Goal: Transaction & Acquisition: Purchase product/service

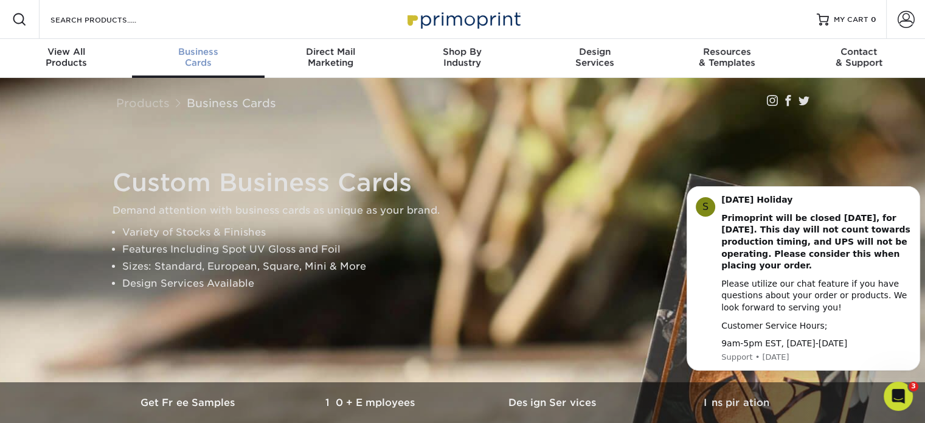
click at [204, 55] on span "Business" at bounding box center [198, 51] width 132 height 11
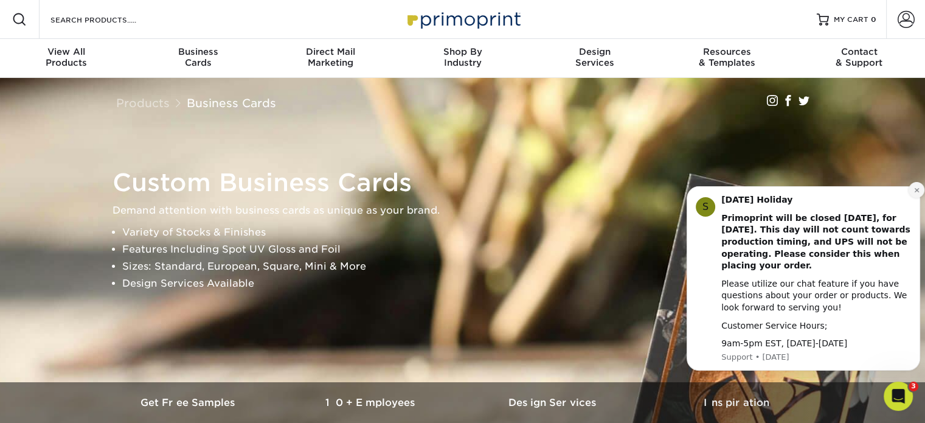
click at [913, 189] on icon "Dismiss notification" at bounding box center [916, 190] width 7 height 7
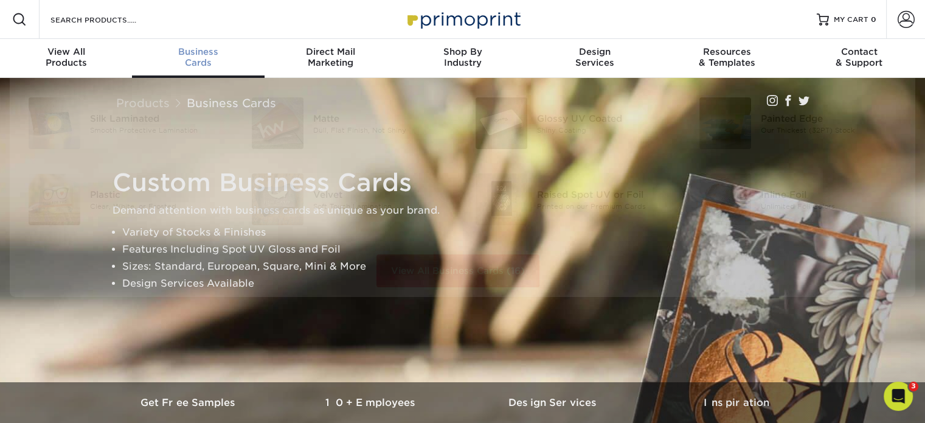
scroll to position [1, 0]
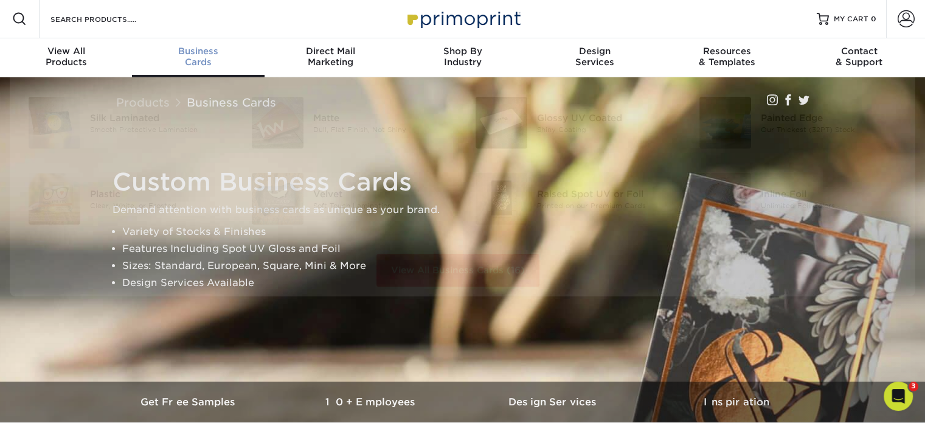
click at [192, 48] on span "Business" at bounding box center [198, 51] width 132 height 11
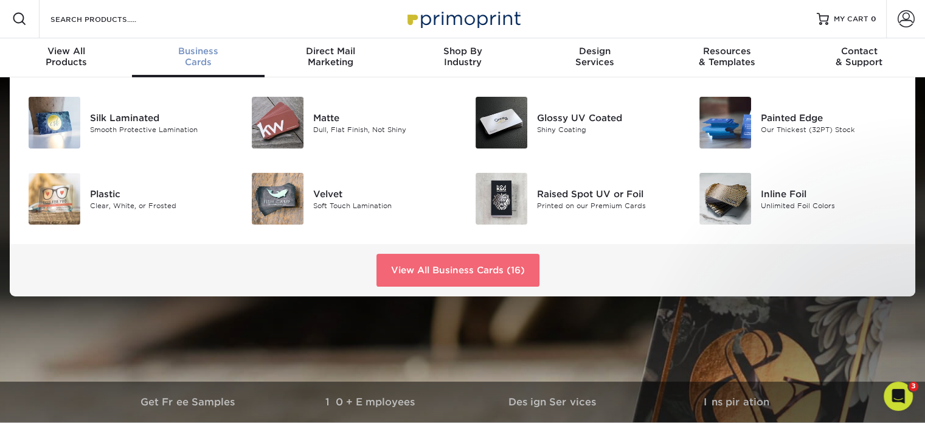
click at [426, 270] on link "View All Business Cards (16)" at bounding box center [457, 270] width 163 height 33
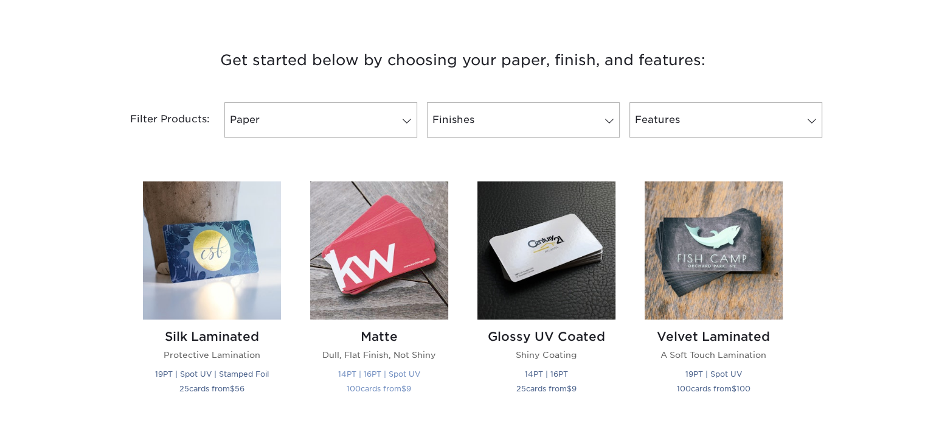
scroll to position [486, 0]
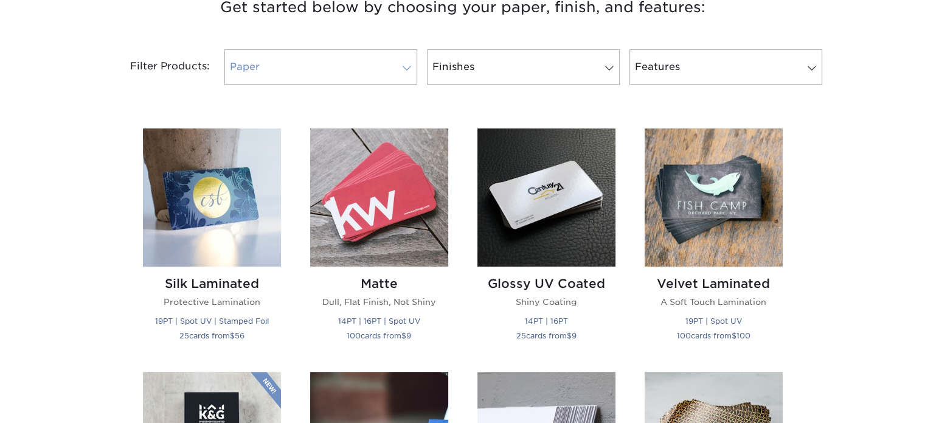
click at [311, 65] on link "Paper" at bounding box center [320, 66] width 193 height 35
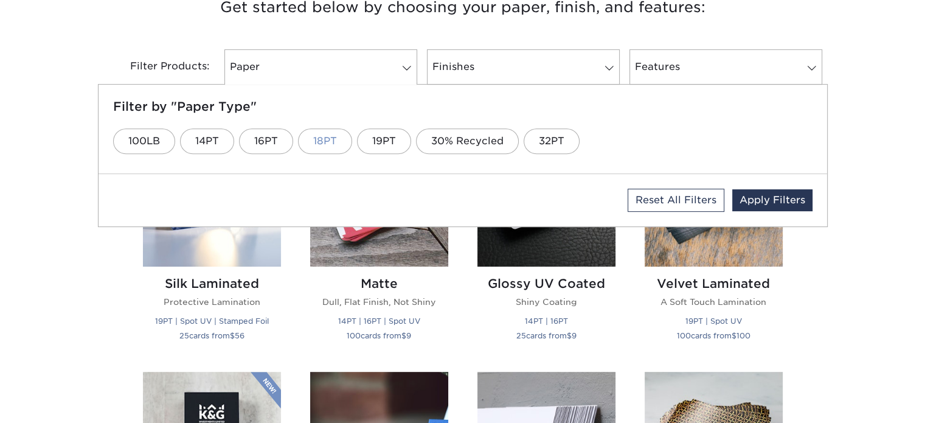
click at [310, 142] on link "18PT" at bounding box center [325, 141] width 54 height 26
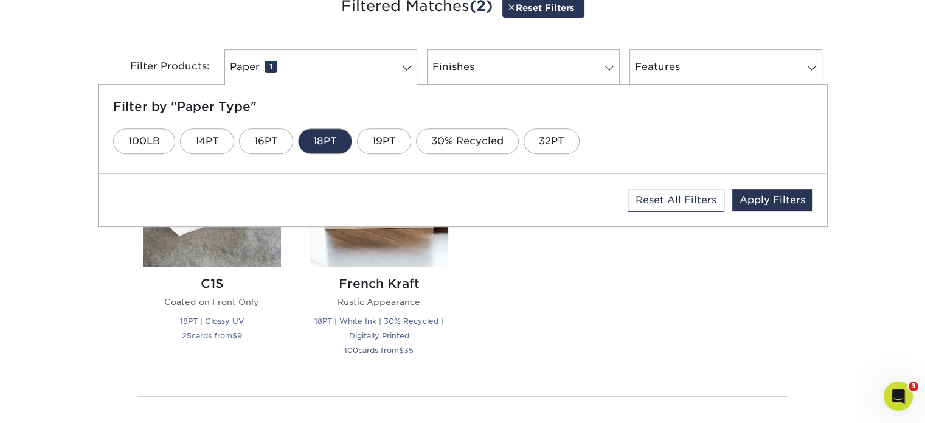
scroll to position [0, 0]
click at [382, 135] on link "19PT" at bounding box center [384, 141] width 54 height 26
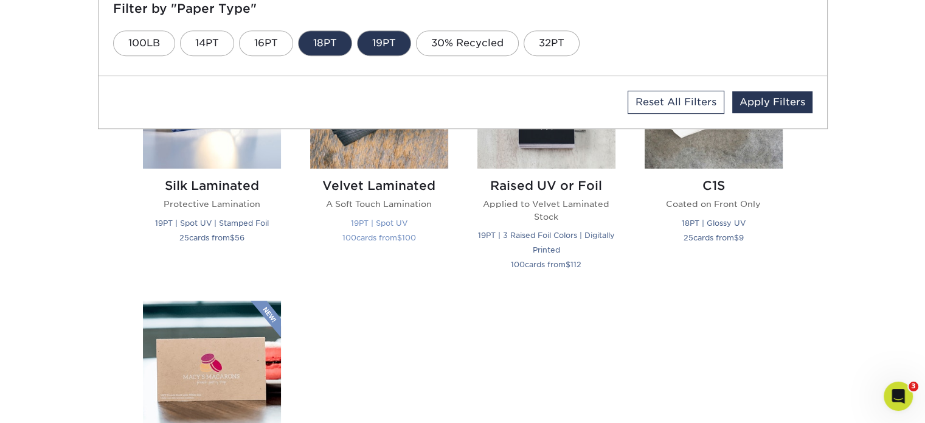
scroll to position [549, 0]
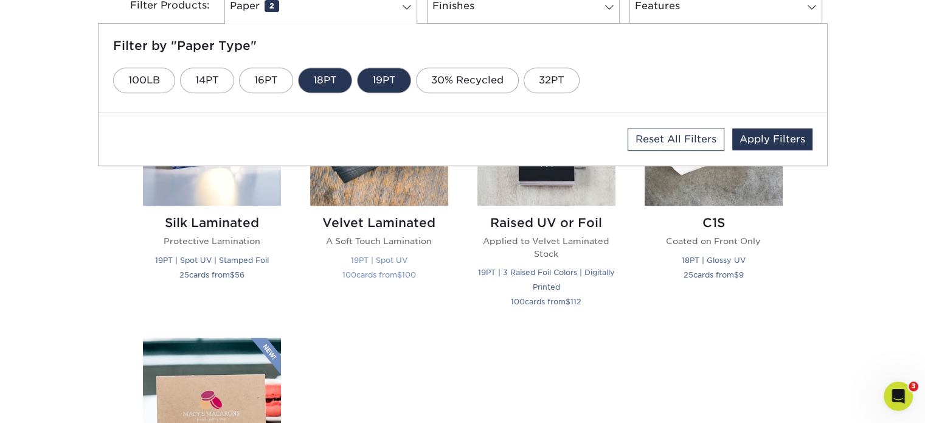
click at [413, 197] on img at bounding box center [379, 136] width 138 height 138
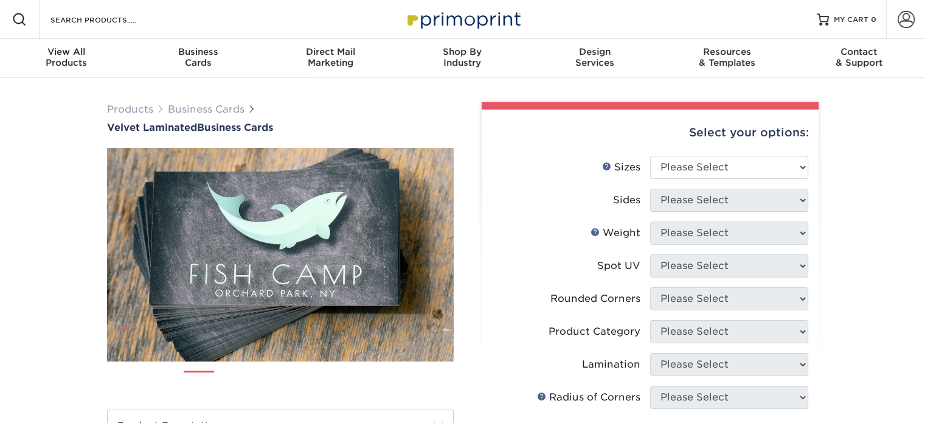
click at [390, 149] on img at bounding box center [280, 254] width 347 height 347
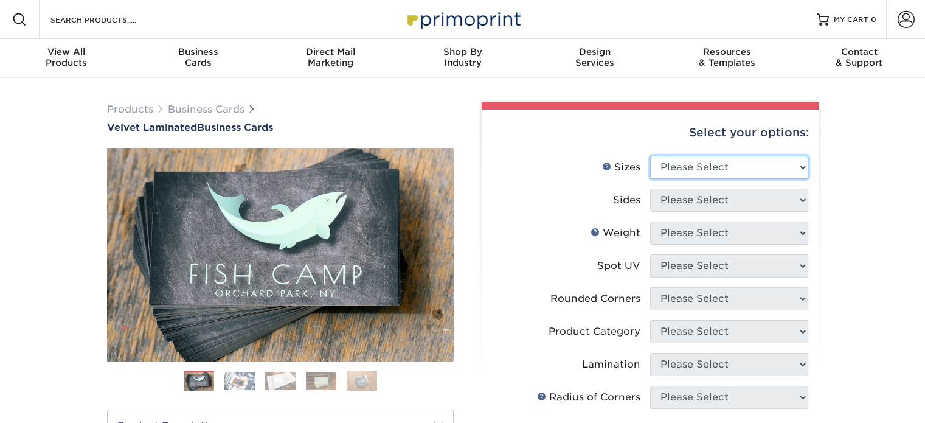
click at [691, 161] on select "Please Select 1.5" x 3.5" - Mini 1.75" x 3.5" - Mini 2" x 2" - Square 2" x 3" -…" at bounding box center [729, 167] width 158 height 23
select select "2.00x3.50"
click at [650, 156] on select "Please Select 1.5" x 3.5" - Mini 1.75" x 3.5" - Mini 2" x 2" - Square 2" x 3" -…" at bounding box center [729, 167] width 158 height 23
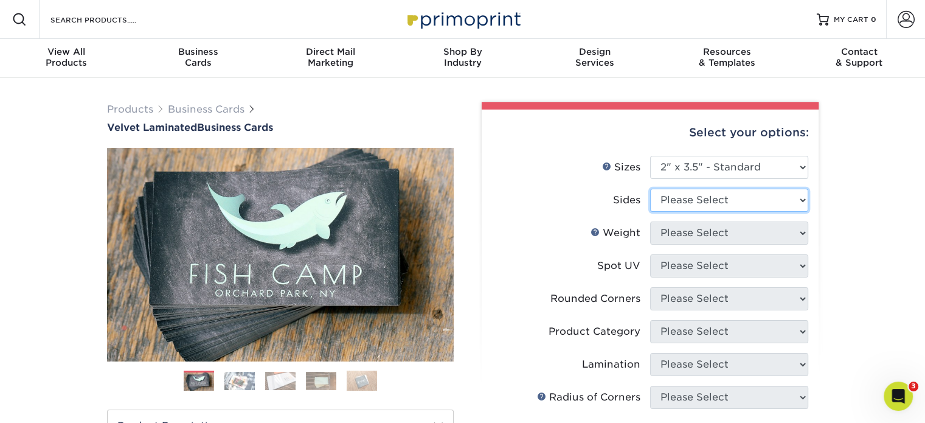
click at [713, 206] on select "Please Select Print Both Sides Print Front Only" at bounding box center [729, 200] width 158 height 23
select select "13abbda7-1d64-4f25-8bb2-c179b224825d"
click at [650, 189] on select "Please Select Print Both Sides Print Front Only" at bounding box center [729, 200] width 158 height 23
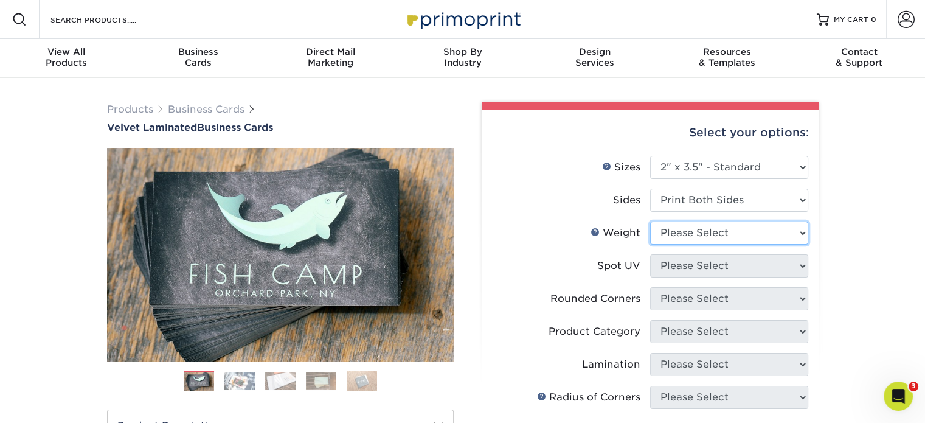
click at [713, 230] on select "Please Select 16PT" at bounding box center [729, 232] width 158 height 23
select select "16PT"
click at [650, 221] on select "Please Select 16PT" at bounding box center [729, 232] width 158 height 23
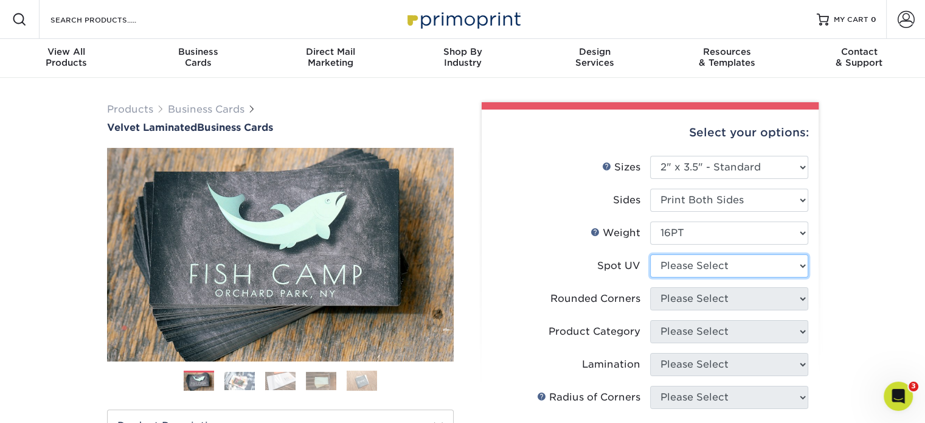
click at [725, 265] on select "Please Select No Spot UV Front and Back (Both Sides) Front Only Back Only" at bounding box center [729, 265] width 158 height 23
click at [875, 248] on div "Products Business Cards Velvet Laminated Business Cards Previous Next" at bounding box center [462, 402] width 925 height 649
click at [747, 261] on select "Please Select No Spot UV Front and Back (Both Sides) Front Only Back Only" at bounding box center [729, 265] width 158 height 23
select select "3"
click at [650, 254] on select "Please Select No Spot UV Front and Back (Both Sides) Front Only Back Only" at bounding box center [729, 265] width 158 height 23
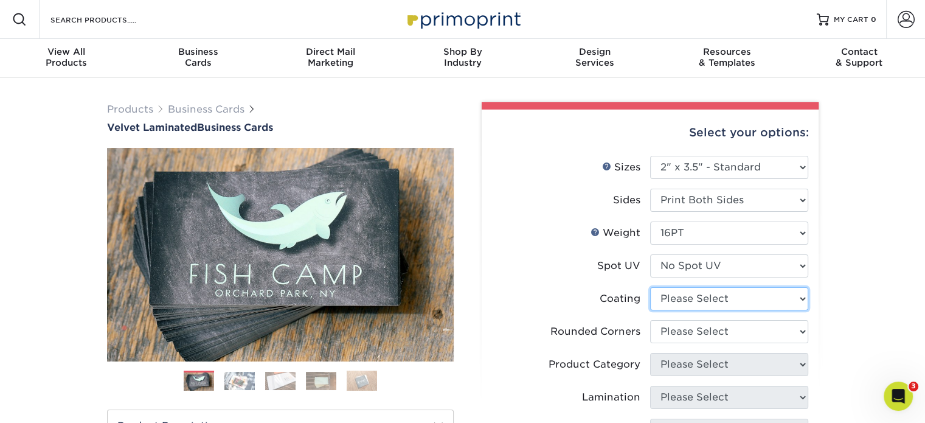
click at [727, 292] on select at bounding box center [729, 298] width 158 height 23
select select "3e7618de-abca-4bda-9f97-8b9129e913d8"
click at [650, 287] on select at bounding box center [729, 298] width 158 height 23
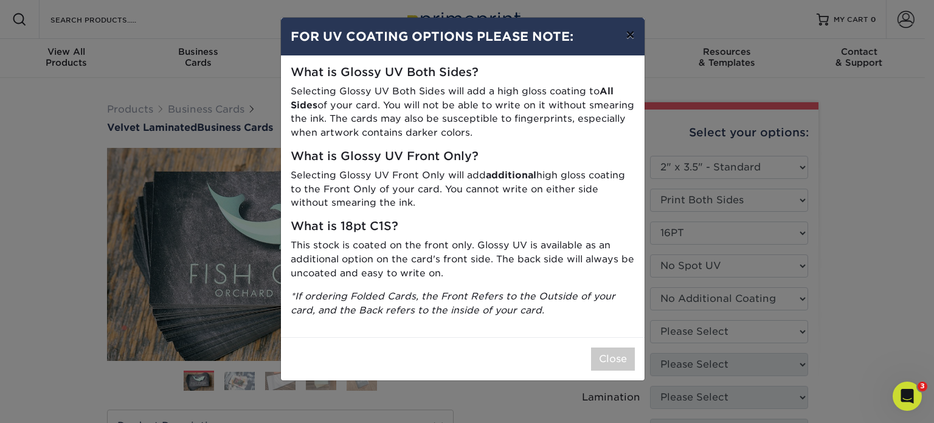
click at [630, 39] on button "×" at bounding box center [630, 35] width 28 height 34
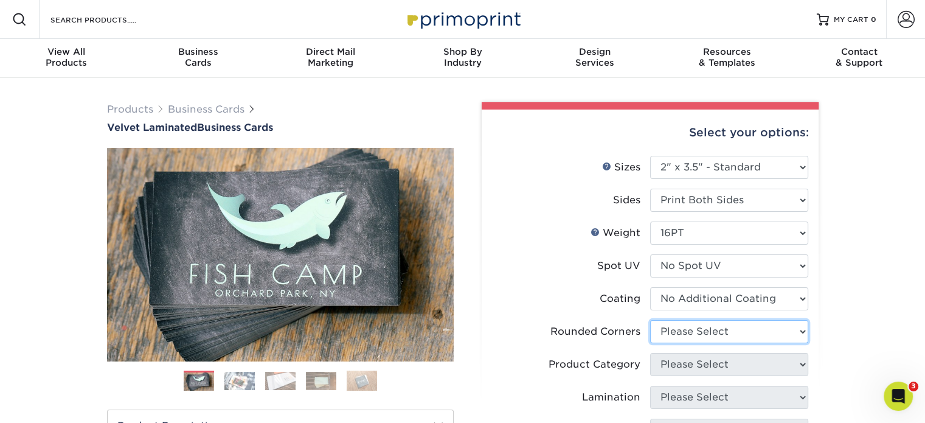
click at [677, 333] on select "Please Select Yes - Round 2 Corners Yes - Round 4 Corners No" at bounding box center [729, 331] width 158 height 23
select select "0"
click at [650, 320] on select "Please Select Yes - Round 2 Corners Yes - Round 4 Corners No" at bounding box center [729, 331] width 158 height 23
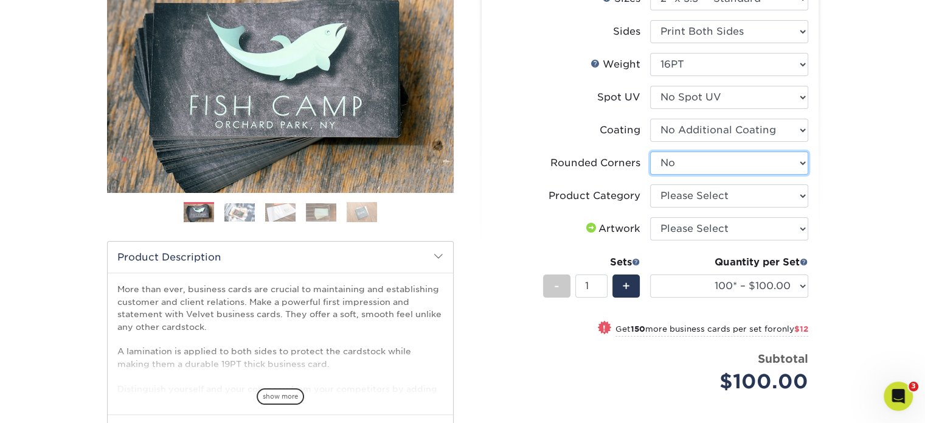
scroll to position [182, 0]
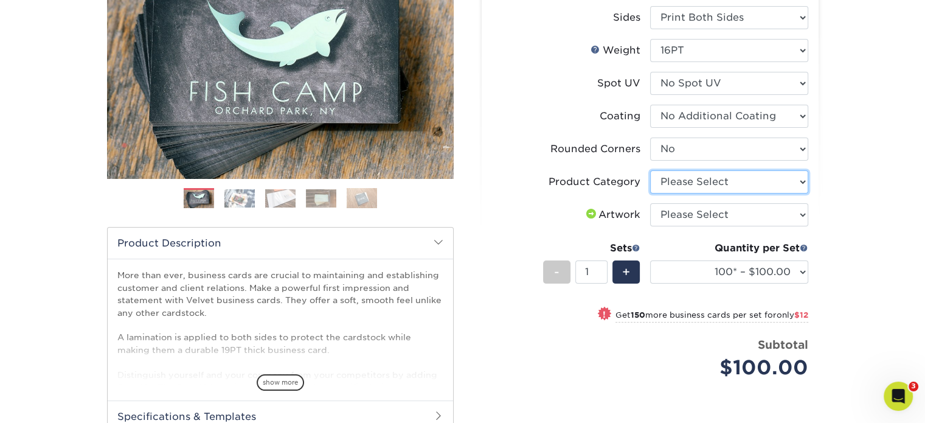
click at [686, 186] on select "Please Select Business Cards" at bounding box center [729, 181] width 158 height 23
select select "3b5148f1-0588-4f88-a218-97bcfdce65c1"
click at [650, 170] on select "Please Select Business Cards" at bounding box center [729, 181] width 158 height 23
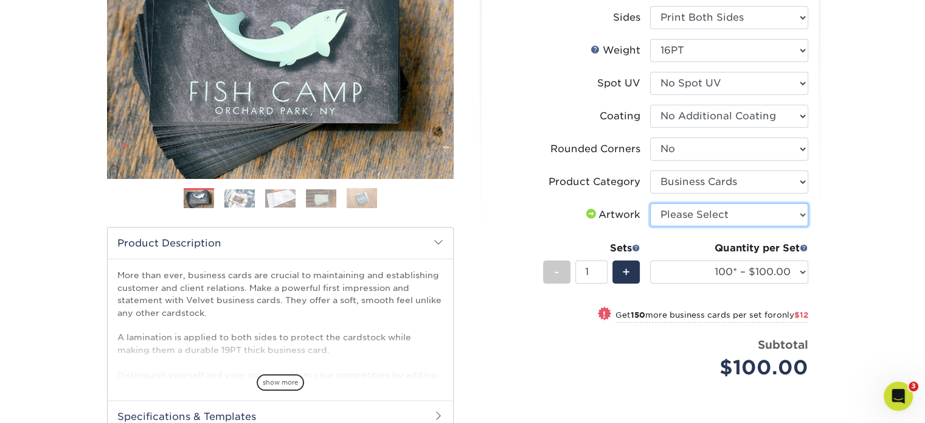
click at [685, 210] on select "Please Select I will upload files I need a design - $100" at bounding box center [729, 214] width 158 height 23
select select "upload"
click at [650, 203] on select "Please Select I will upload files I need a design - $100" at bounding box center [729, 214] width 158 height 23
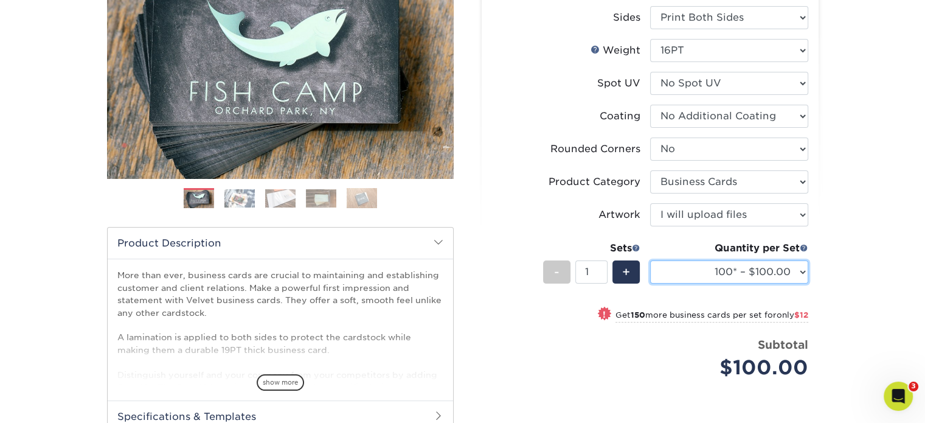
click at [702, 271] on select "100* – $100.00 250* – $112.00 500 – $120.00 1000 – $156.00 2500 – $307.00 5000 …" at bounding box center [729, 271] width 158 height 23
